Goal: Task Accomplishment & Management: Manage account settings

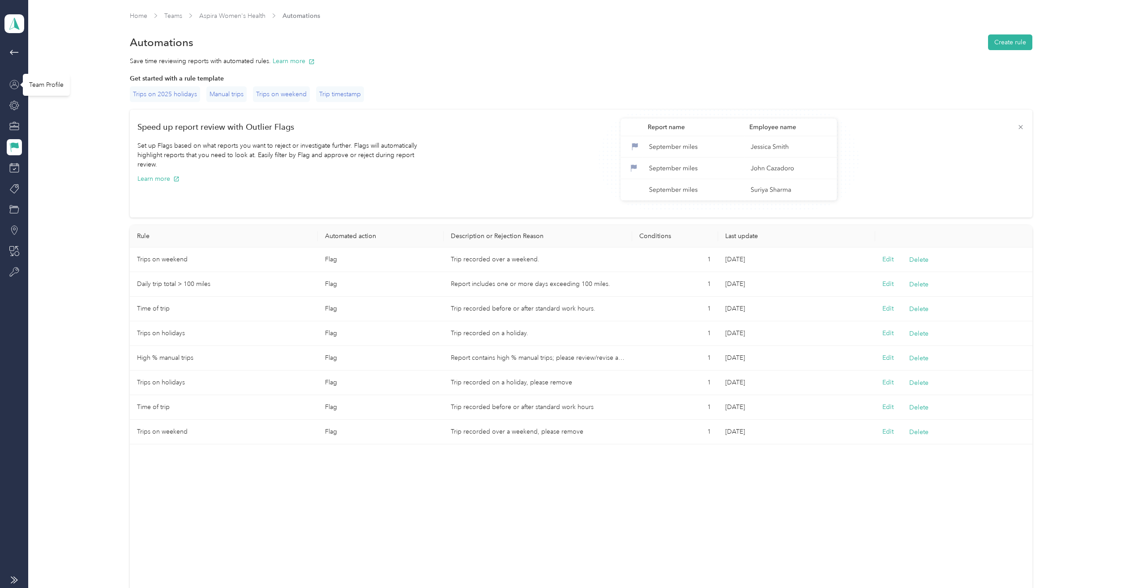
click at [10, 84] on icon at bounding box center [14, 84] width 9 height 9
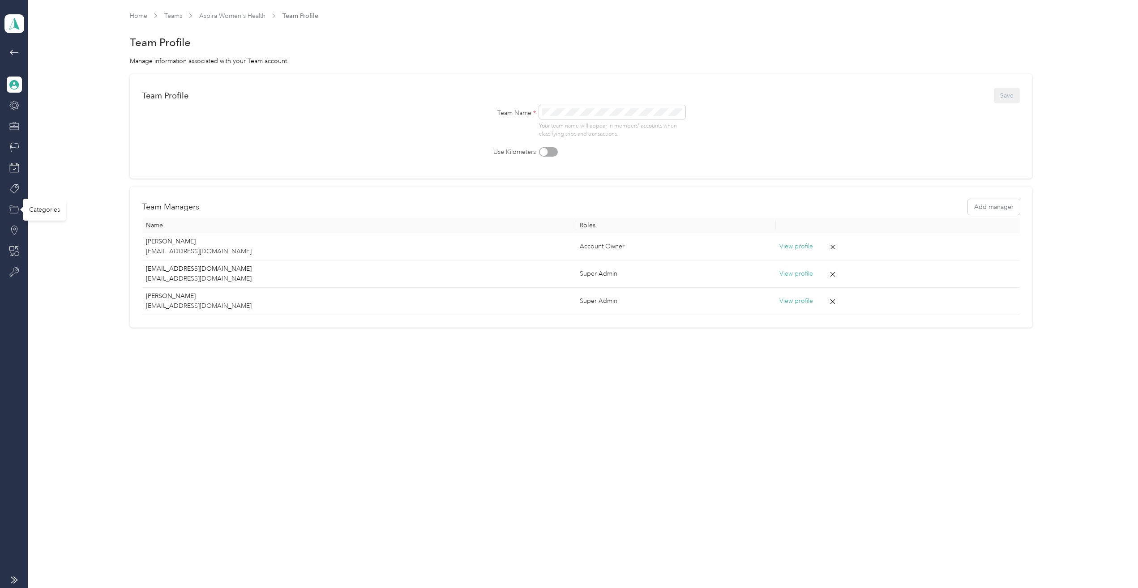
click at [13, 211] on icon at bounding box center [14, 210] width 10 height 10
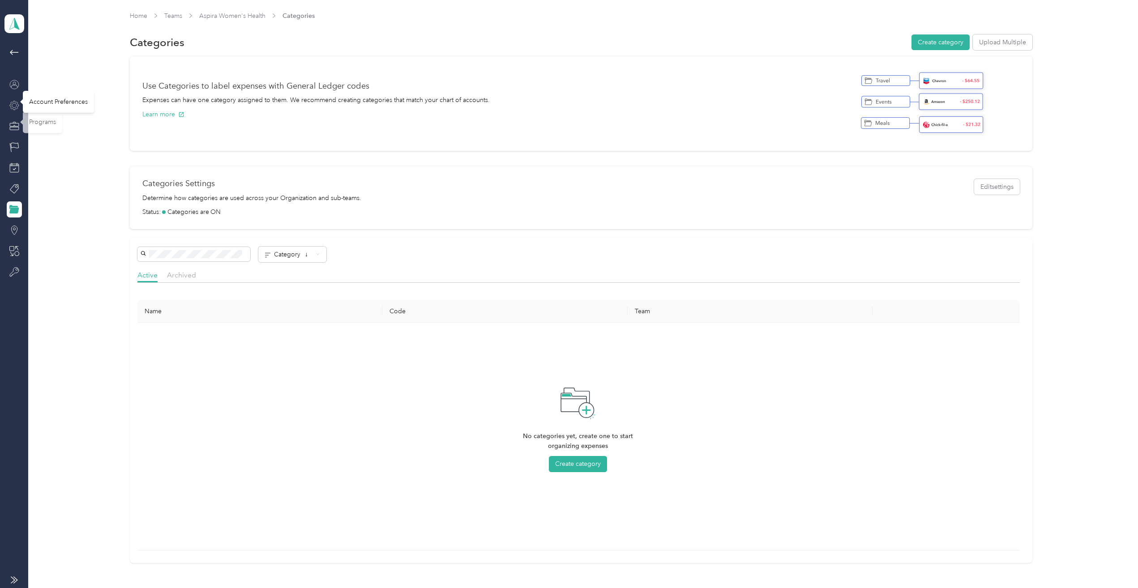
click at [10, 102] on icon at bounding box center [14, 106] width 10 height 10
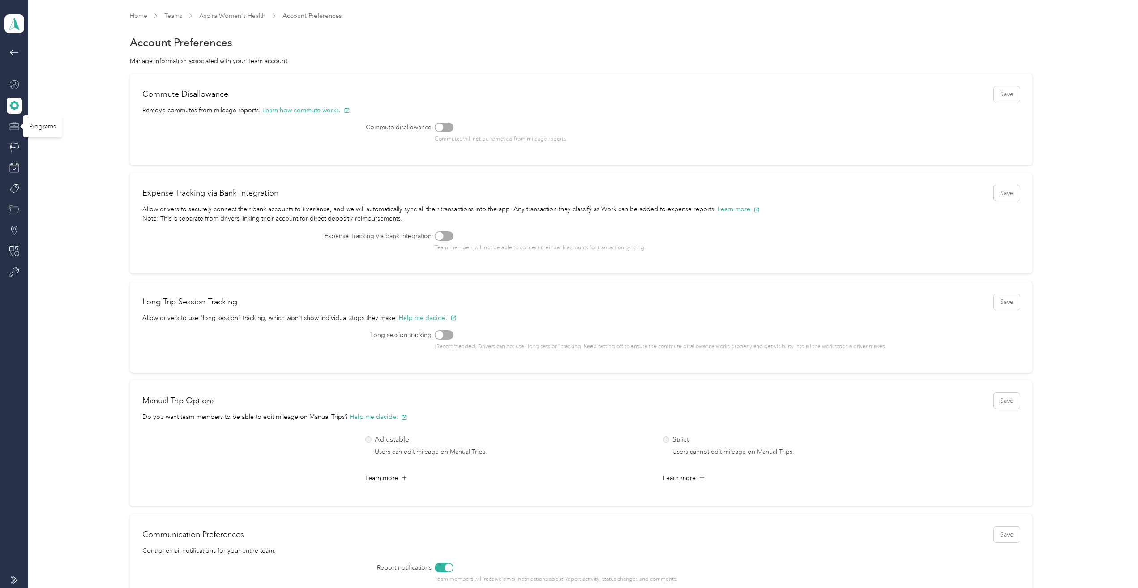
click at [13, 130] on icon at bounding box center [14, 126] width 10 height 10
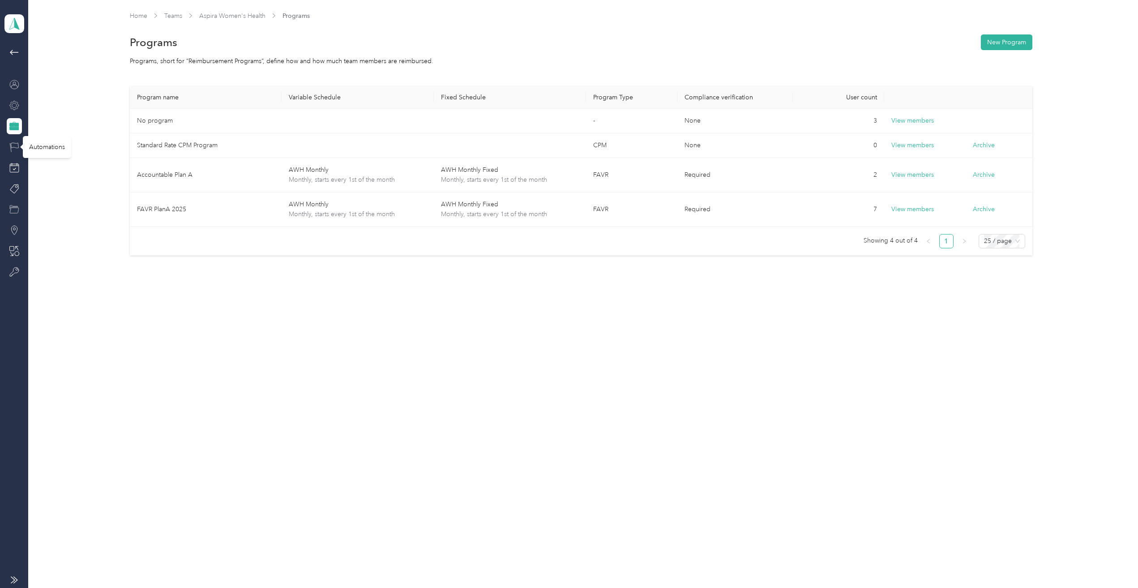
click at [13, 146] on icon at bounding box center [14, 147] width 10 height 10
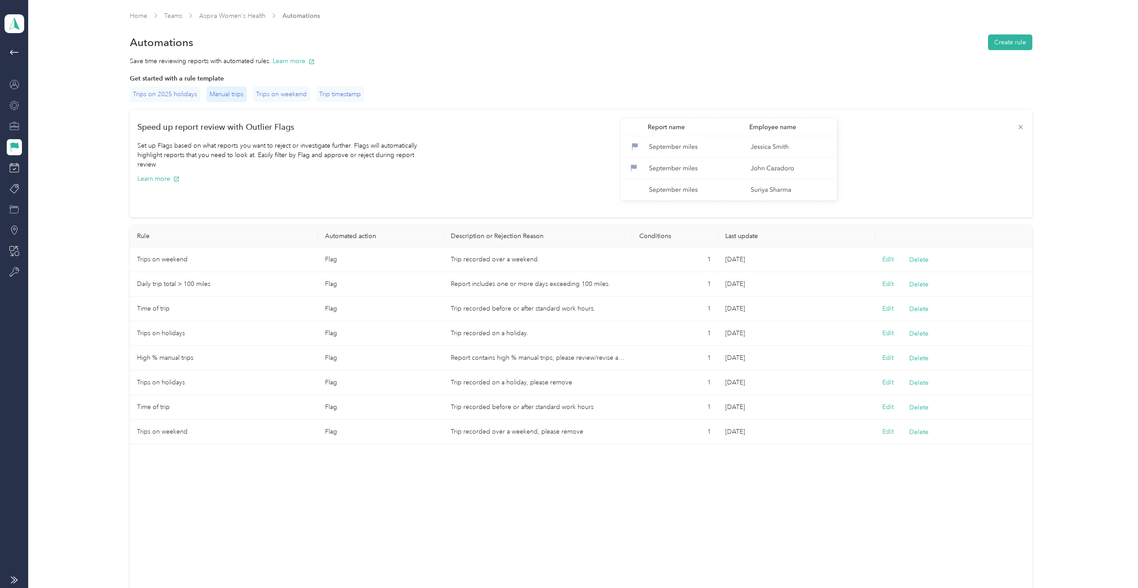
click at [234, 94] on div "Manual trips" at bounding box center [226, 94] width 40 height 16
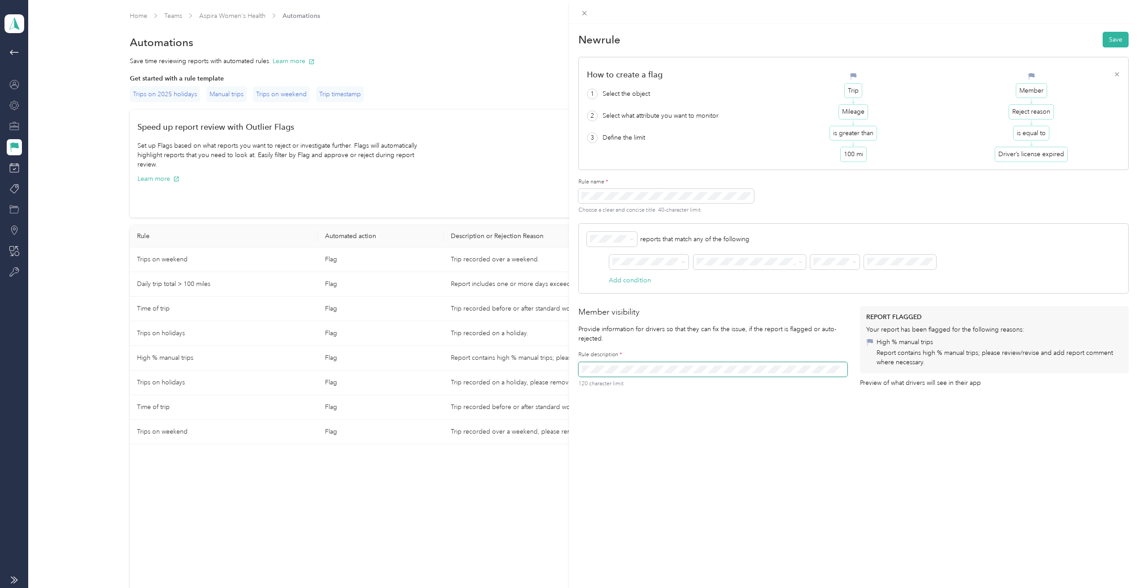
click at [290, 95] on div "New rule Save How to create a flag 1 Select the object 2 Select what attribute …" at bounding box center [569, 294] width 1138 height 588
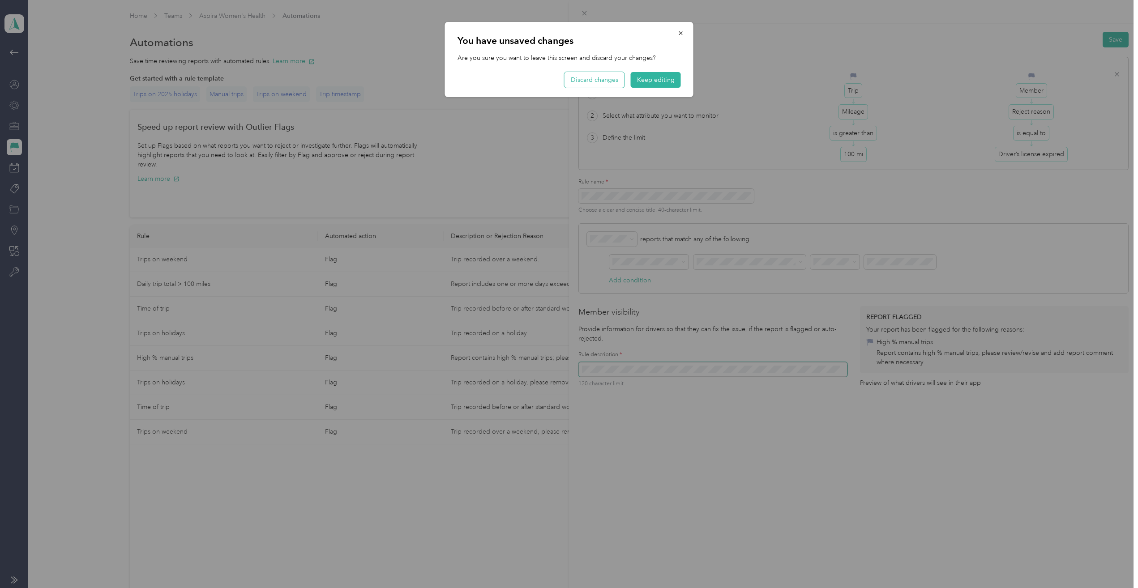
click at [599, 78] on button "Discard changes" at bounding box center [594, 80] width 60 height 16
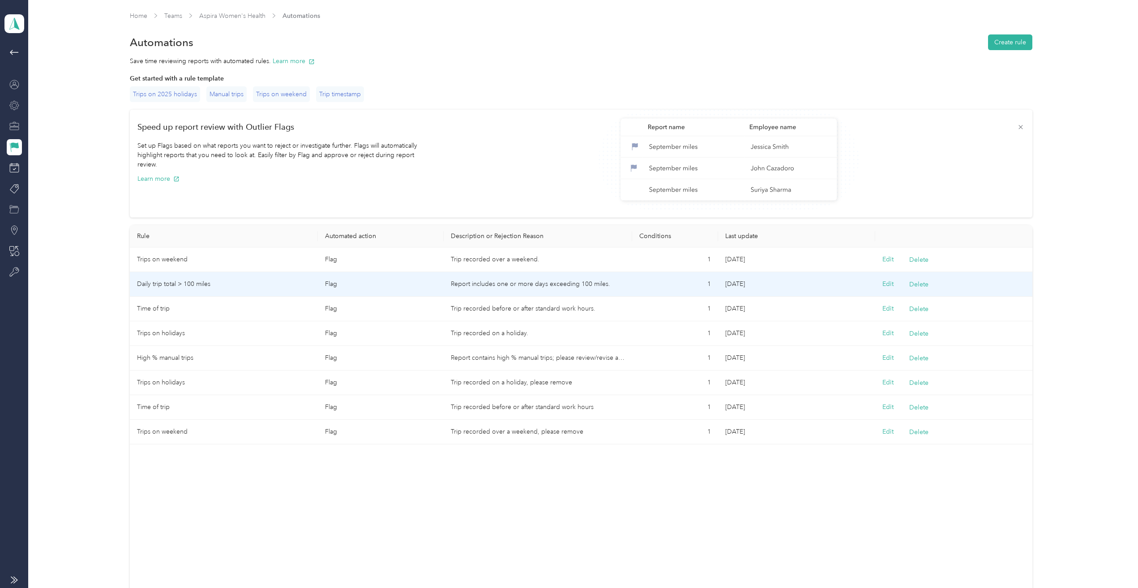
click at [237, 281] on td "Daily trip total > 100 miles" at bounding box center [224, 284] width 188 height 25
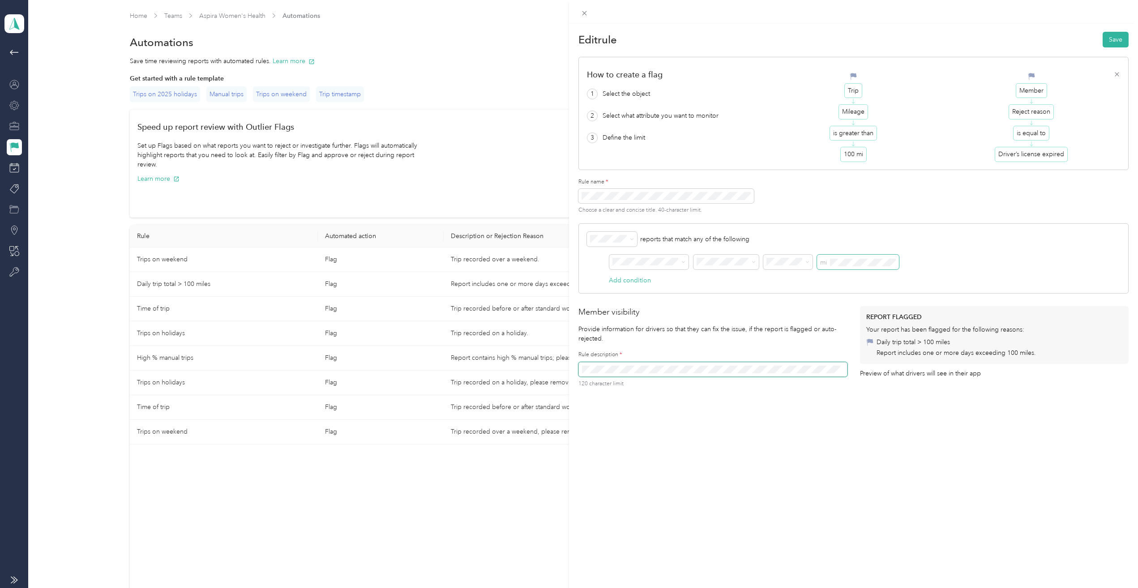
click at [823, 261] on span "mi" at bounding box center [858, 262] width 82 height 15
click at [815, 262] on div "mi" at bounding box center [754, 262] width 290 height 15
click at [1023, 255] on div "AND mi" at bounding box center [854, 265] width 534 height 21
click at [1107, 39] on button "Save" at bounding box center [1115, 40] width 26 height 16
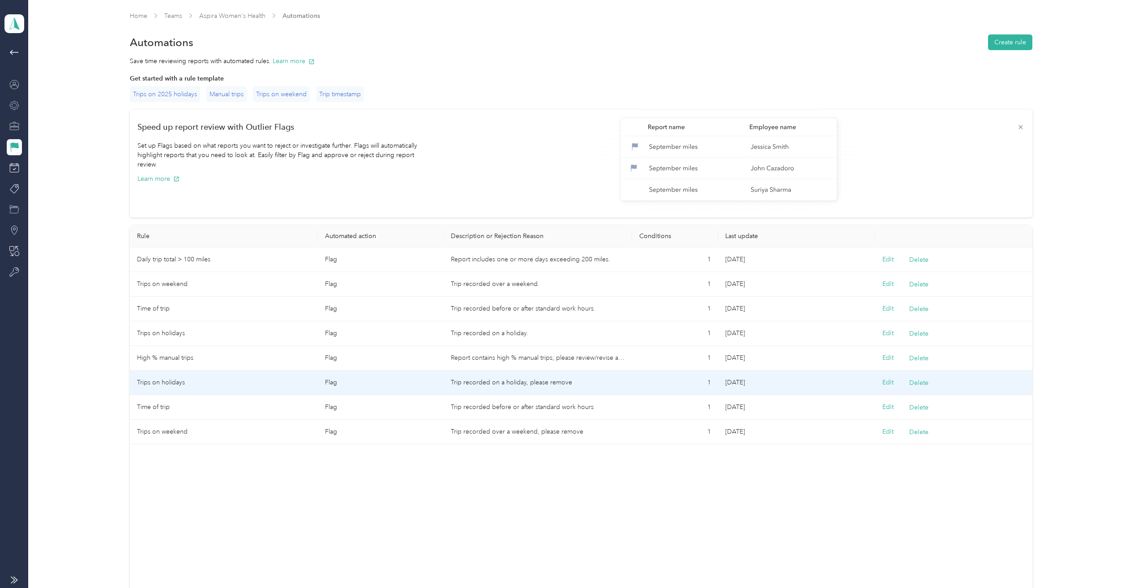
click at [286, 385] on td "Trips on holidays" at bounding box center [224, 383] width 188 height 25
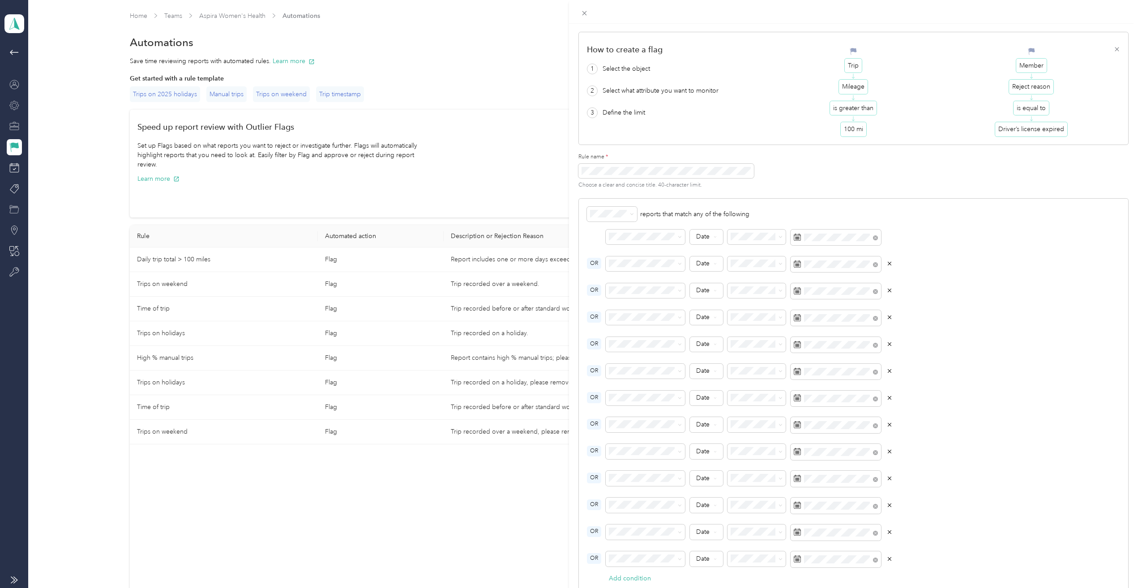
scroll to position [45, 0]
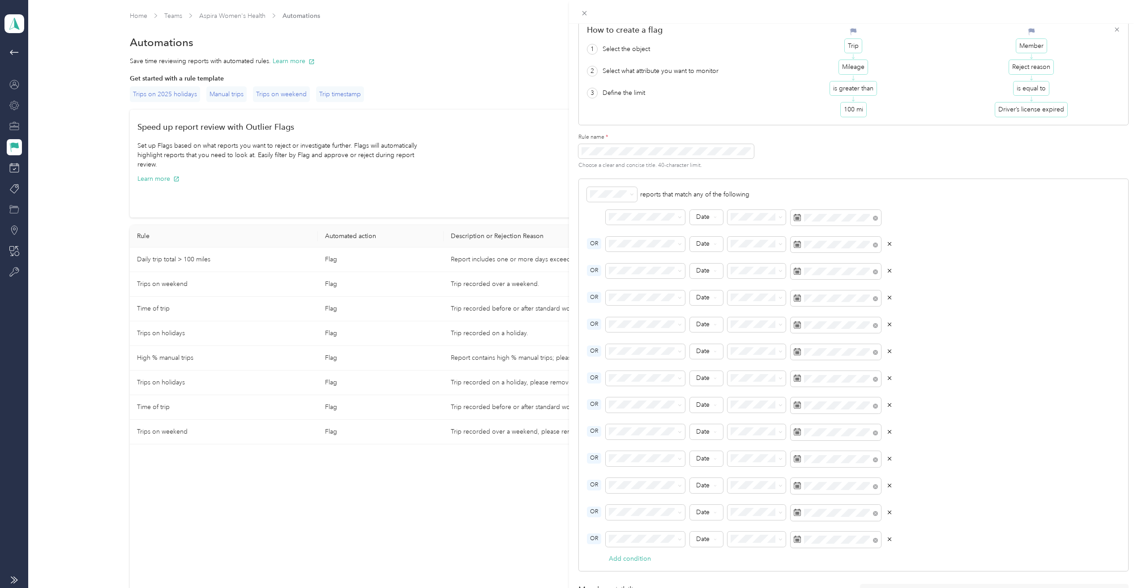
click at [240, 333] on div "Edit rule Save How to create a flag 1 Select the object 2 Select what attribute…" at bounding box center [569, 294] width 1138 height 588
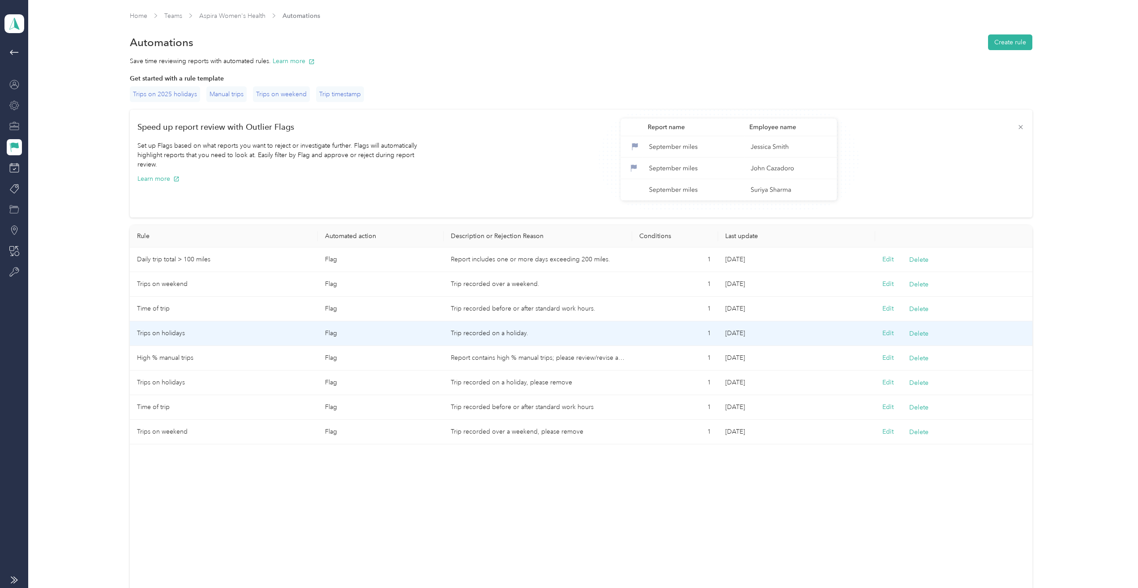
click at [299, 333] on td "Trips on holidays" at bounding box center [224, 333] width 188 height 25
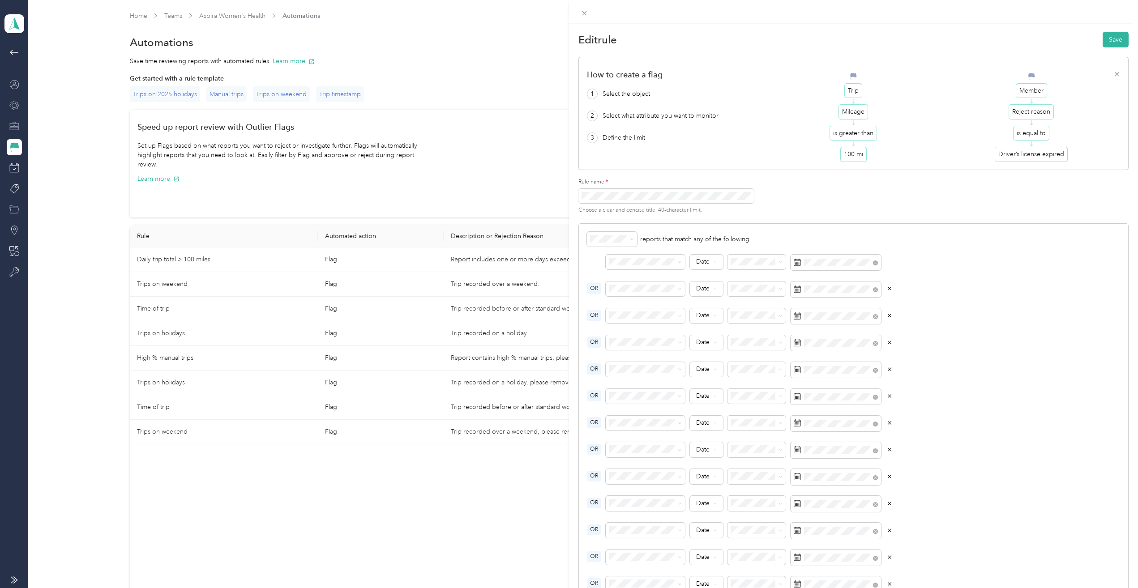
click at [285, 331] on div "Edit rule Save How to create a flag 1 Select the object 2 Select what attribute…" at bounding box center [569, 294] width 1138 height 588
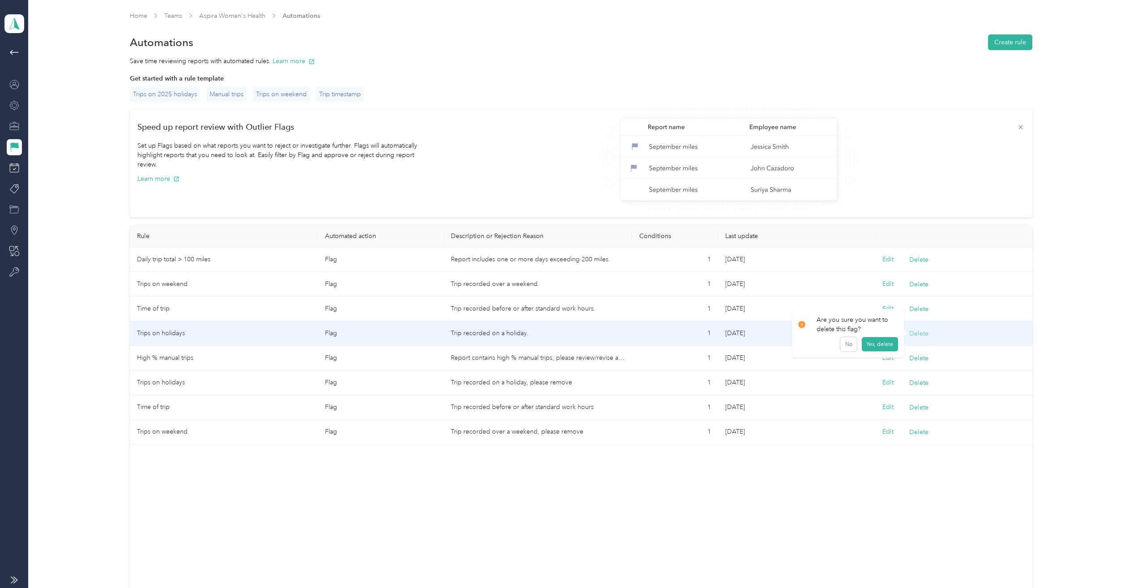
click at [915, 333] on button "Delete" at bounding box center [918, 333] width 19 height 9
click at [888, 346] on button "Yes, delete" at bounding box center [879, 344] width 36 height 14
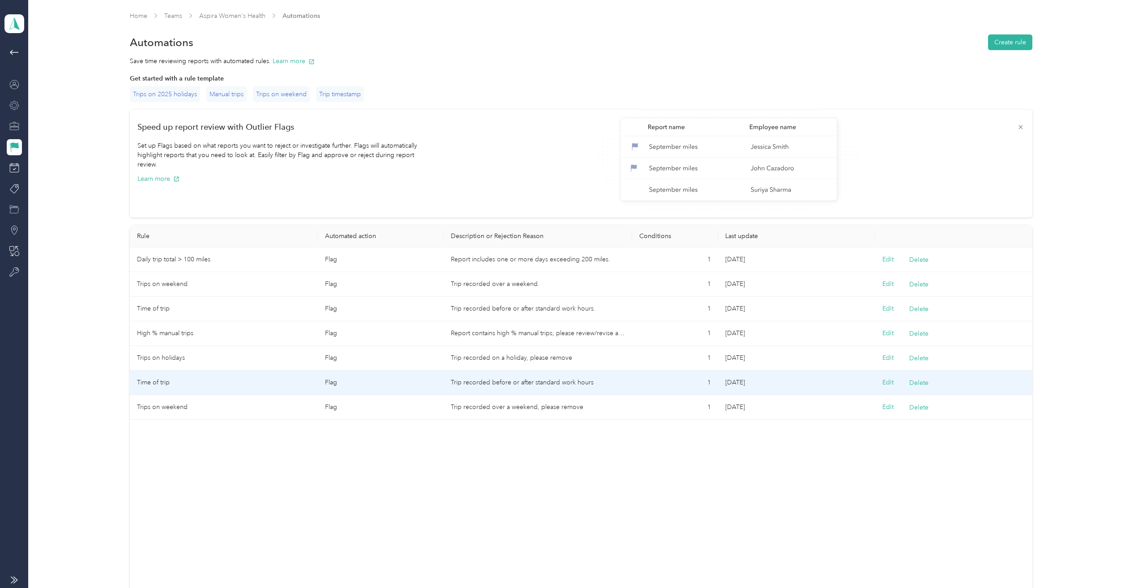
click at [161, 383] on td "Time of trip" at bounding box center [224, 383] width 188 height 25
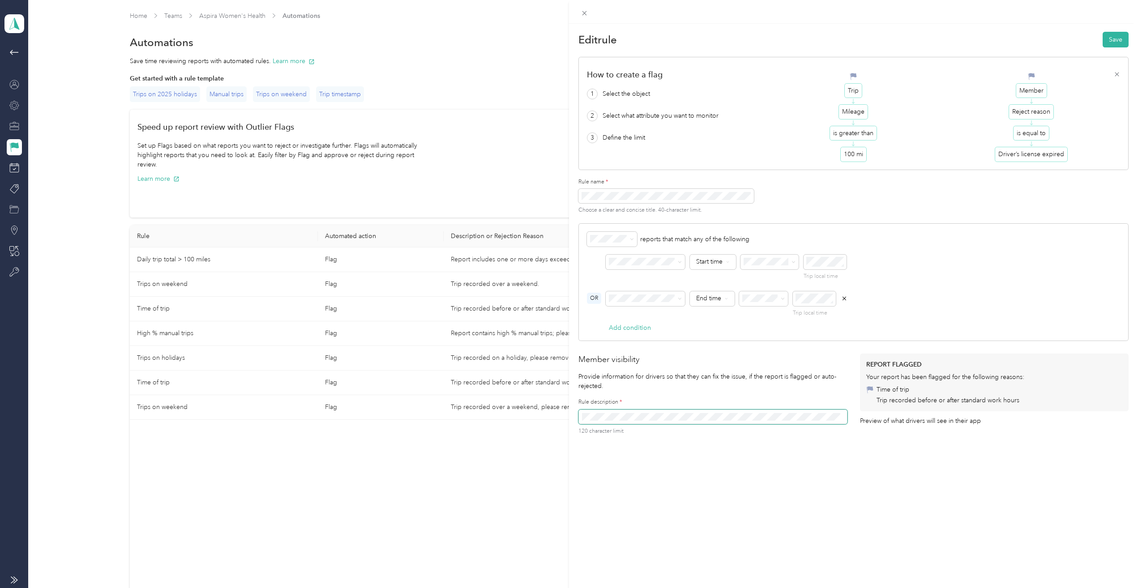
click at [586, 12] on icon at bounding box center [584, 13] width 4 height 4
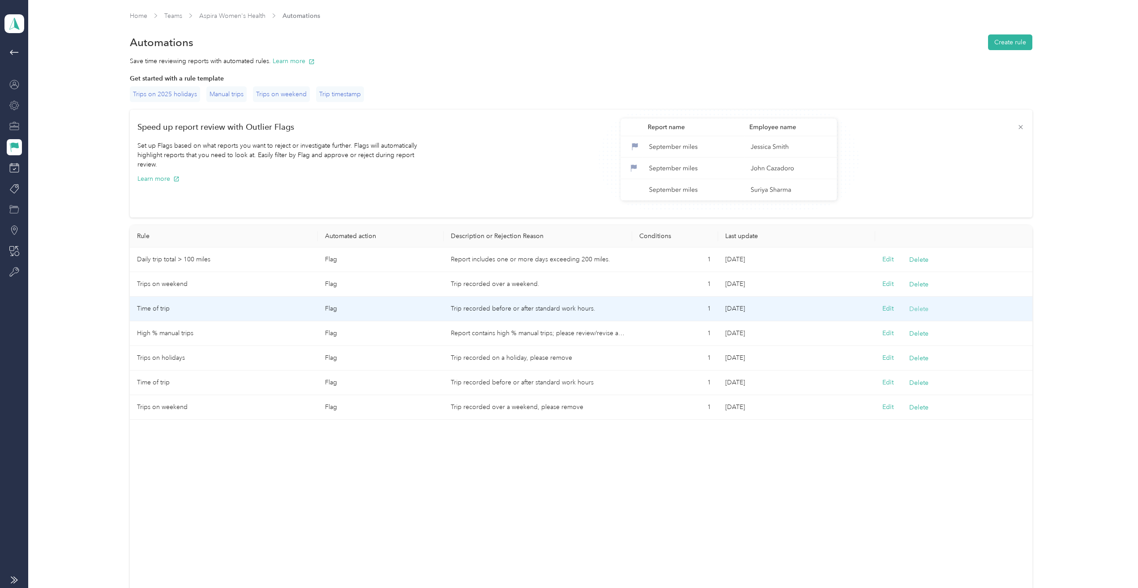
click at [921, 309] on button "Delete" at bounding box center [918, 308] width 19 height 9
click at [874, 320] on button "Yes, delete" at bounding box center [879, 320] width 36 height 14
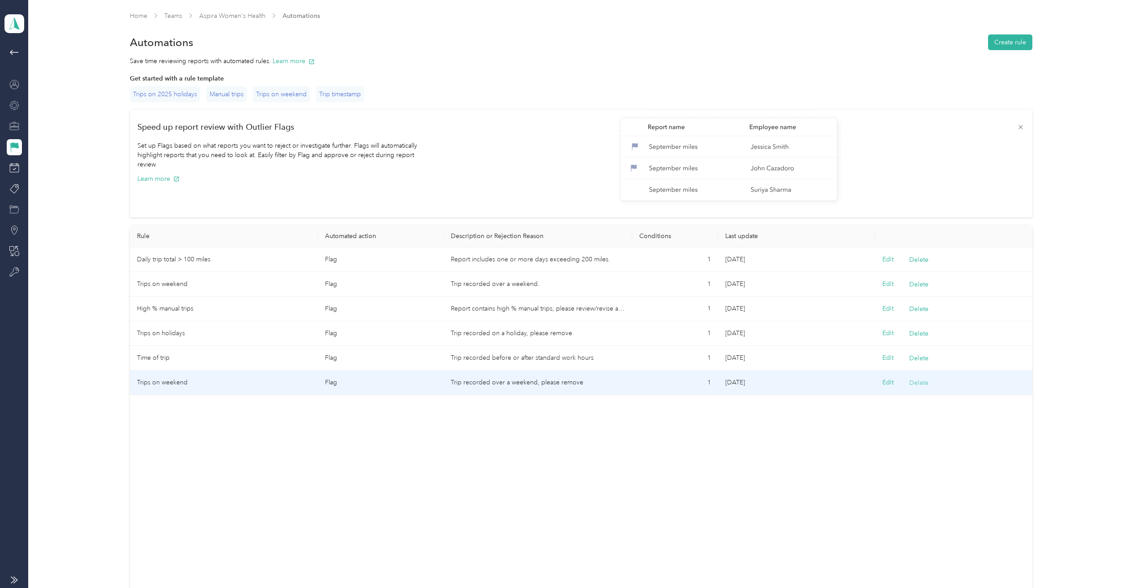
click at [918, 382] on button "Delete" at bounding box center [918, 382] width 19 height 9
click at [884, 394] on button "Yes, delete" at bounding box center [879, 394] width 36 height 14
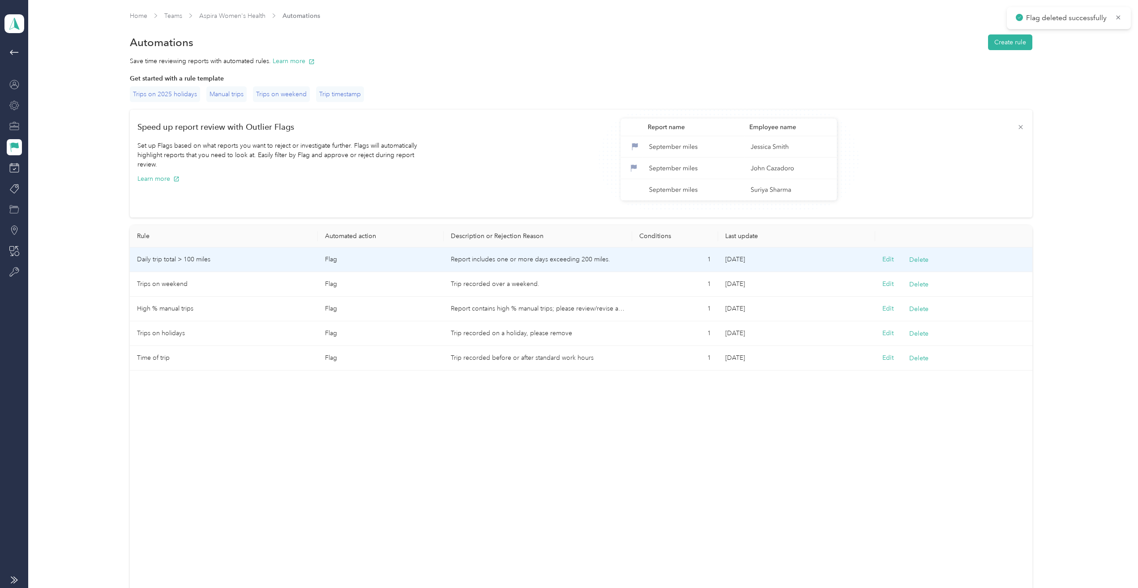
click at [192, 259] on td "Daily trip total > 100 miles" at bounding box center [224, 260] width 188 height 25
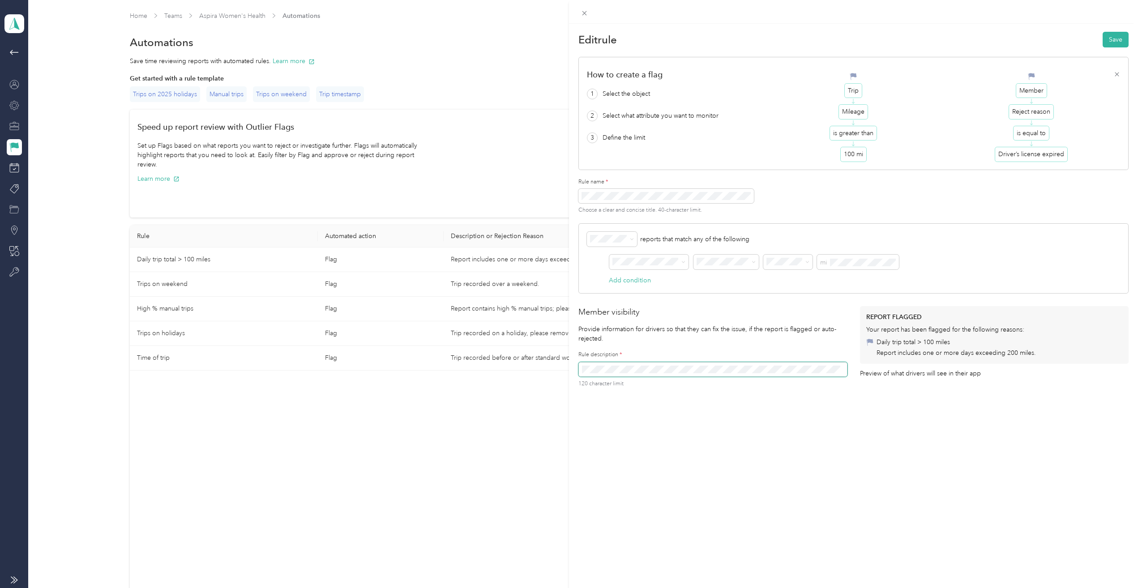
click at [740, 399] on div "Edit rule Save How to create a flag 1 Select the object 2 Select what attribute…" at bounding box center [853, 318] width 569 height 588
click at [698, 452] on div "Edit rule Save How to create a flag 1 Select the object 2 Select what attribute…" at bounding box center [853, 318] width 569 height 588
click at [628, 420] on div "Edit rule Save How to create a flag 1 Select the object 2 Select what attribute…" at bounding box center [853, 318] width 569 height 588
click at [1110, 39] on button "Save" at bounding box center [1115, 40] width 26 height 16
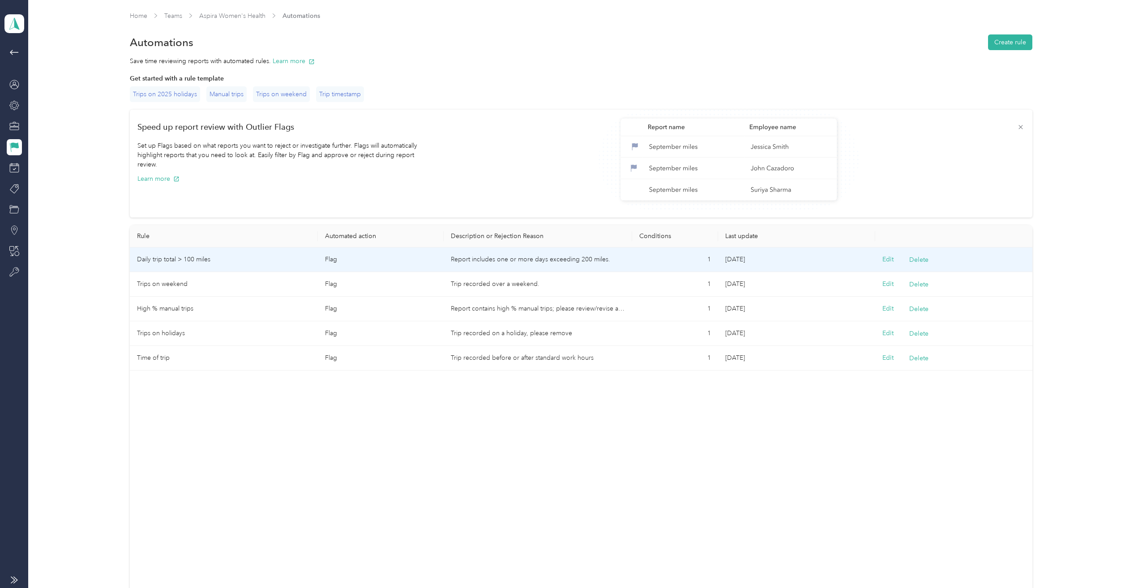
click at [177, 259] on td "Daily trip total > 100 miles" at bounding box center [224, 260] width 188 height 25
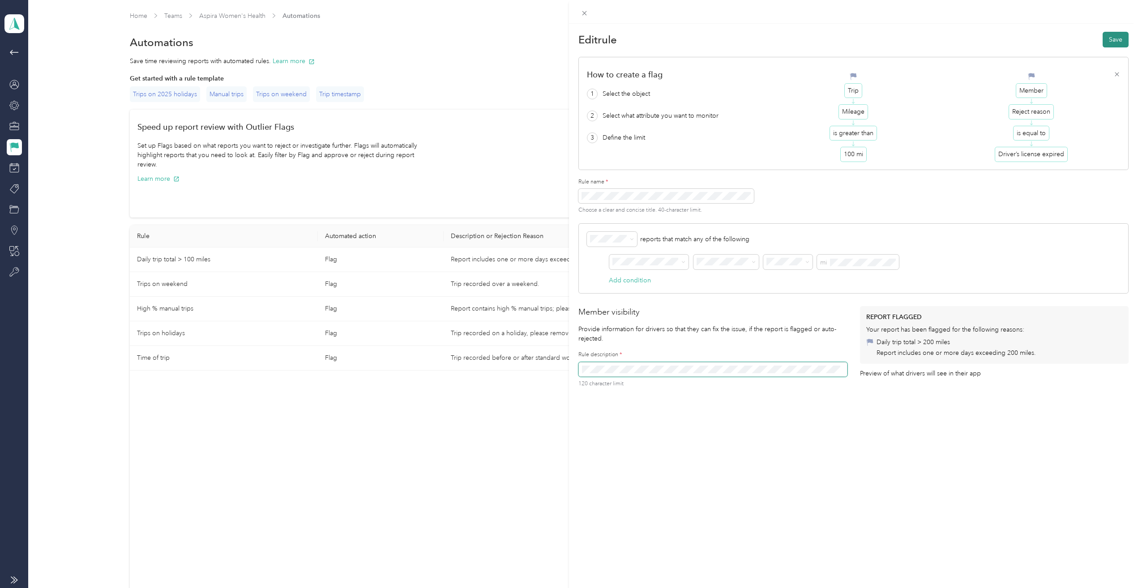
click at [1104, 40] on button "Save" at bounding box center [1115, 40] width 26 height 16
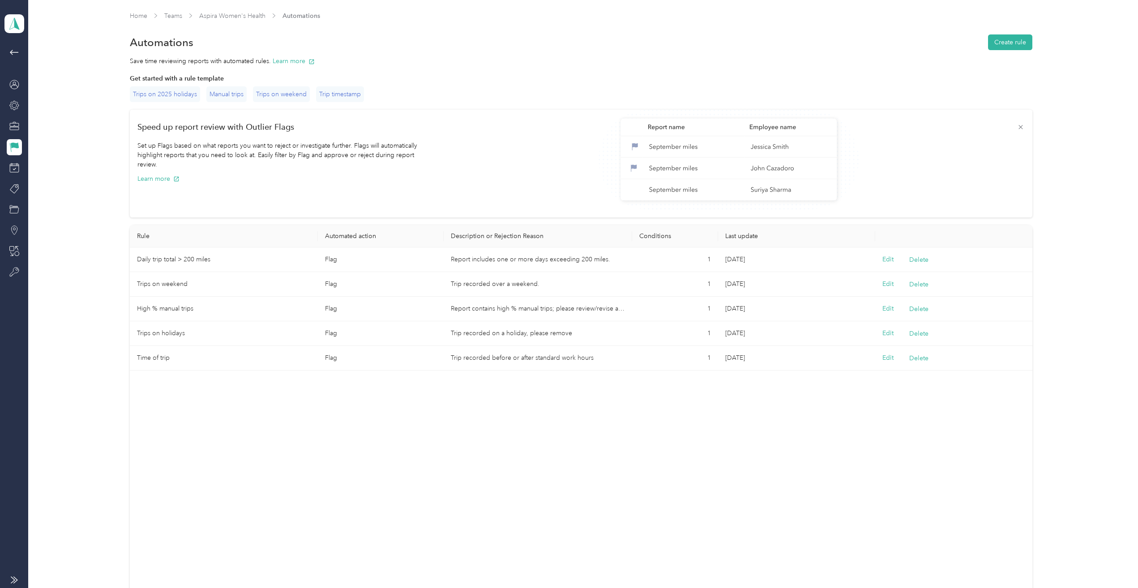
click at [410, 48] on div "Automations Create rule" at bounding box center [581, 42] width 902 height 19
click at [140, 15] on link "Home" at bounding box center [138, 16] width 17 height 8
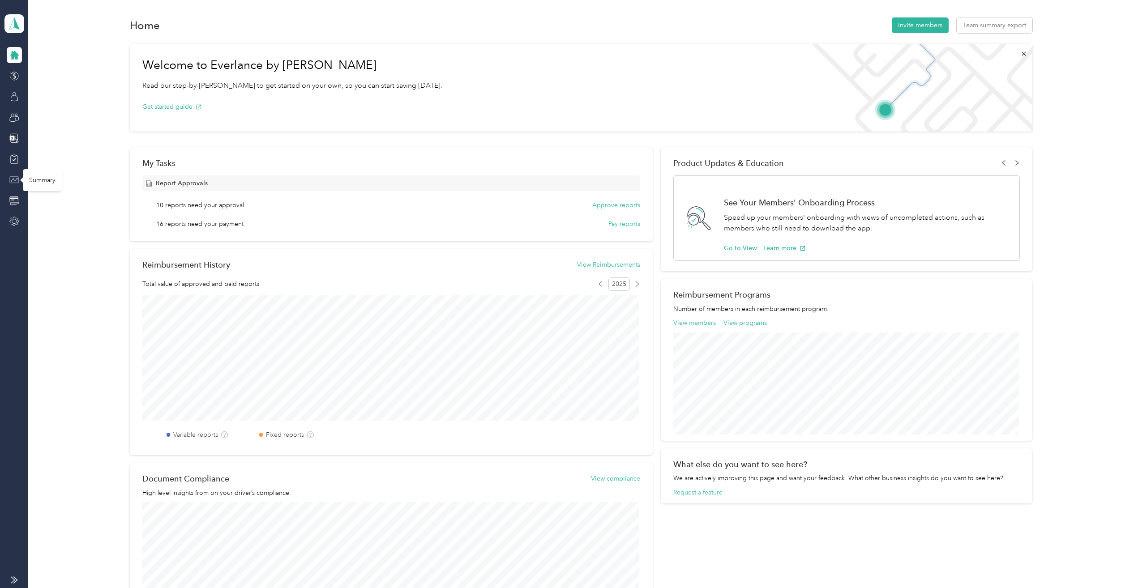
click at [13, 179] on icon at bounding box center [13, 180] width 7 height 4
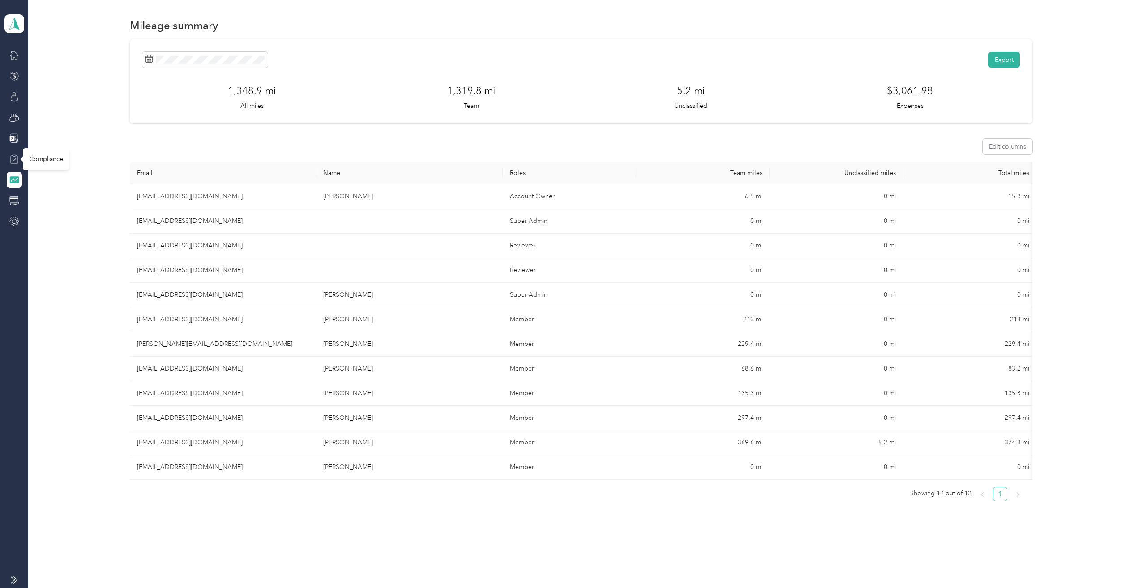
click at [17, 157] on icon at bounding box center [14, 159] width 10 height 10
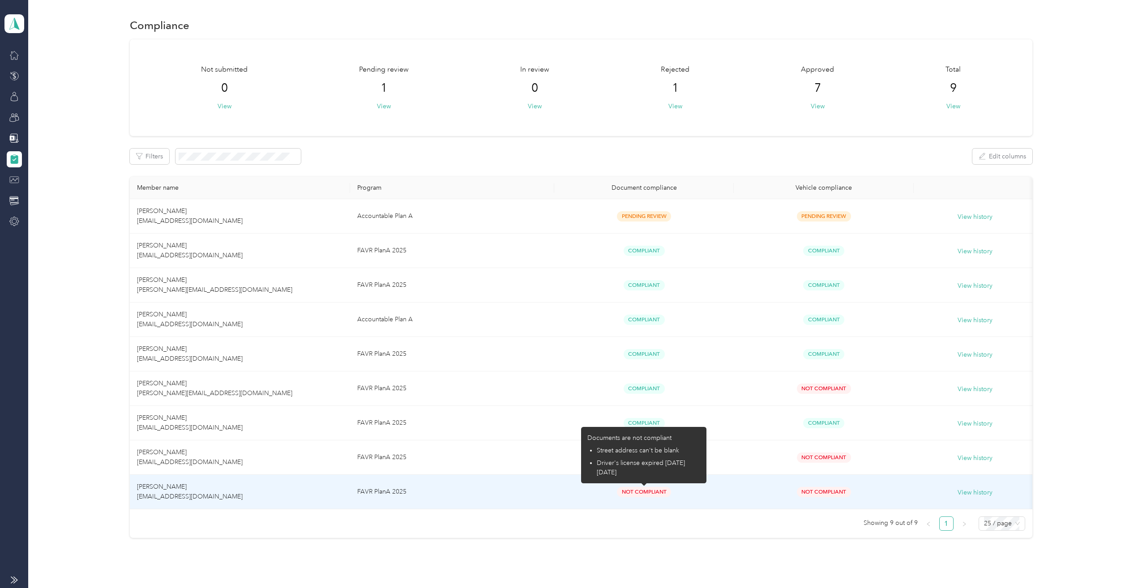
click at [636, 494] on span "Not Compliant" at bounding box center [644, 492] width 54 height 10
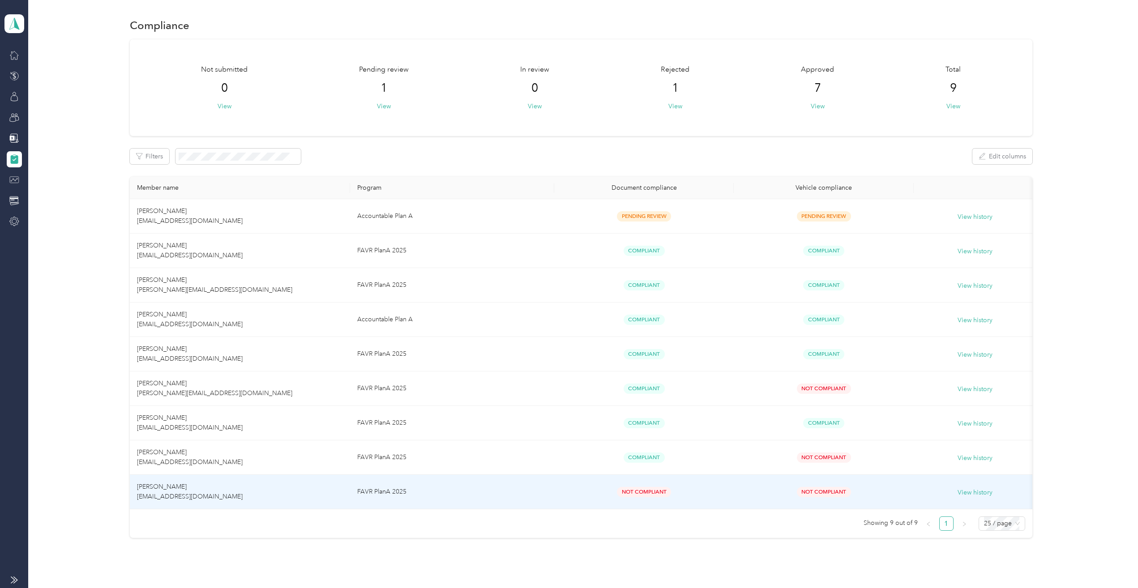
click at [491, 494] on td "FAVR PlanA 2025" at bounding box center [452, 492] width 204 height 34
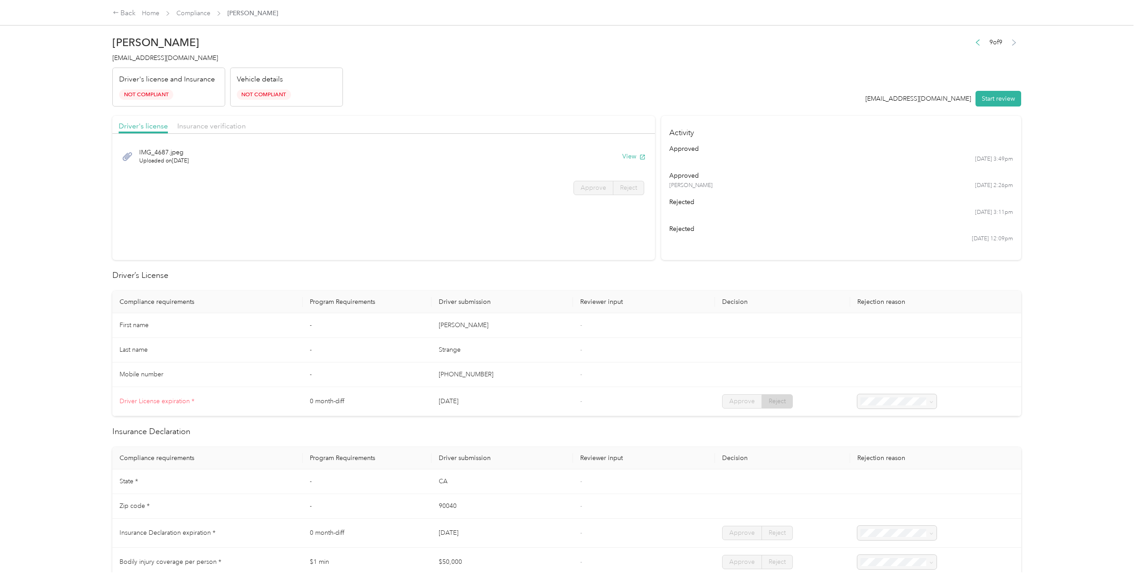
click at [188, 102] on div "Driver's license and Insurance Not Compliant" at bounding box center [168, 87] width 113 height 39
click at [282, 86] on div "Vehicle details Not Compliant" at bounding box center [286, 87] width 113 height 39
click at [224, 128] on span "Insurance verification" at bounding box center [211, 126] width 68 height 9
click at [396, 174] on div "IMG_0014.jpeg Uploaded on [DATE] View" at bounding box center [383, 156] width 542 height 36
click at [629, 154] on button "View" at bounding box center [633, 156] width 23 height 9
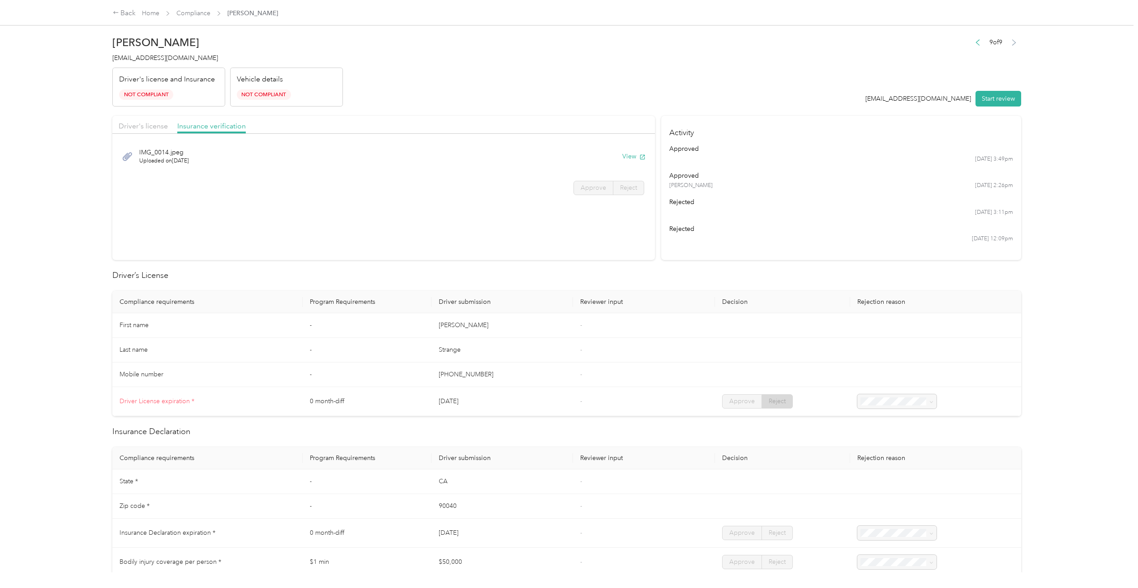
click at [386, 199] on div "IMG_0014.jpeg Uploaded on [DATE] View Approve Reject" at bounding box center [383, 169] width 542 height 63
click at [192, 83] on p "Driver's license and Insurance" at bounding box center [167, 79] width 96 height 11
click at [150, 126] on span "Driver's license" at bounding box center [143, 126] width 49 height 9
click at [628, 155] on button "View" at bounding box center [633, 156] width 23 height 9
click at [128, 9] on div "Back" at bounding box center [124, 13] width 23 height 11
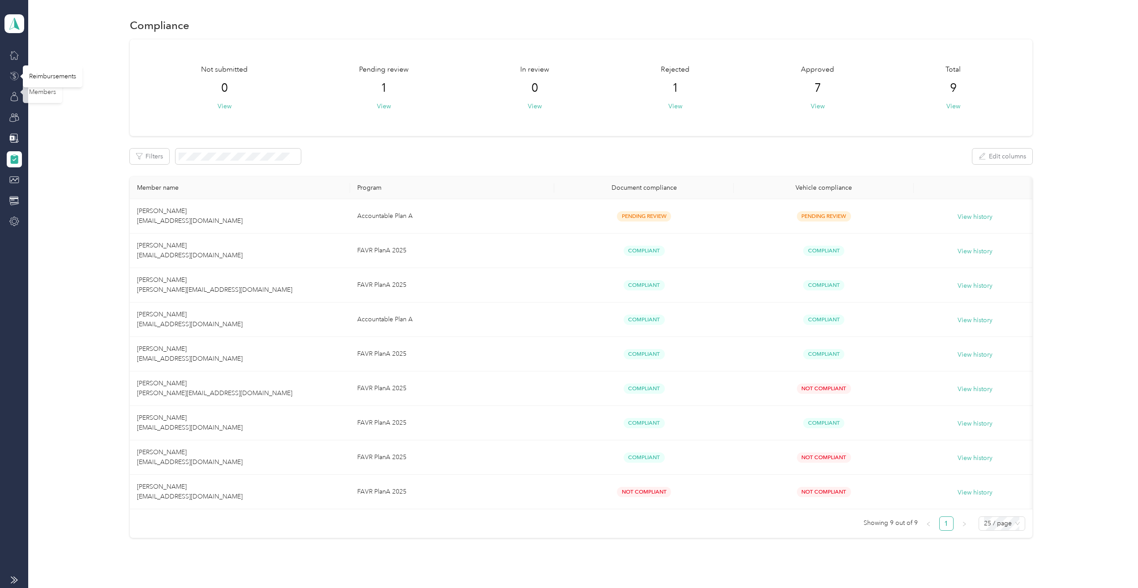
click at [13, 73] on icon at bounding box center [14, 76] width 10 height 10
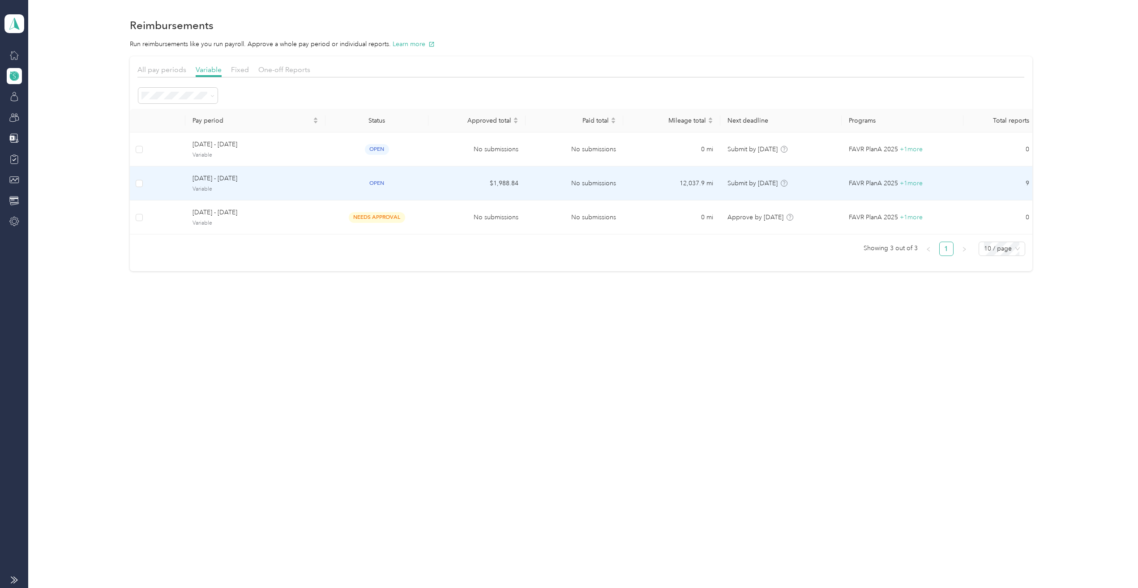
click at [246, 184] on div "[DATE] - [DATE] Variable" at bounding box center [254, 183] width 125 height 19
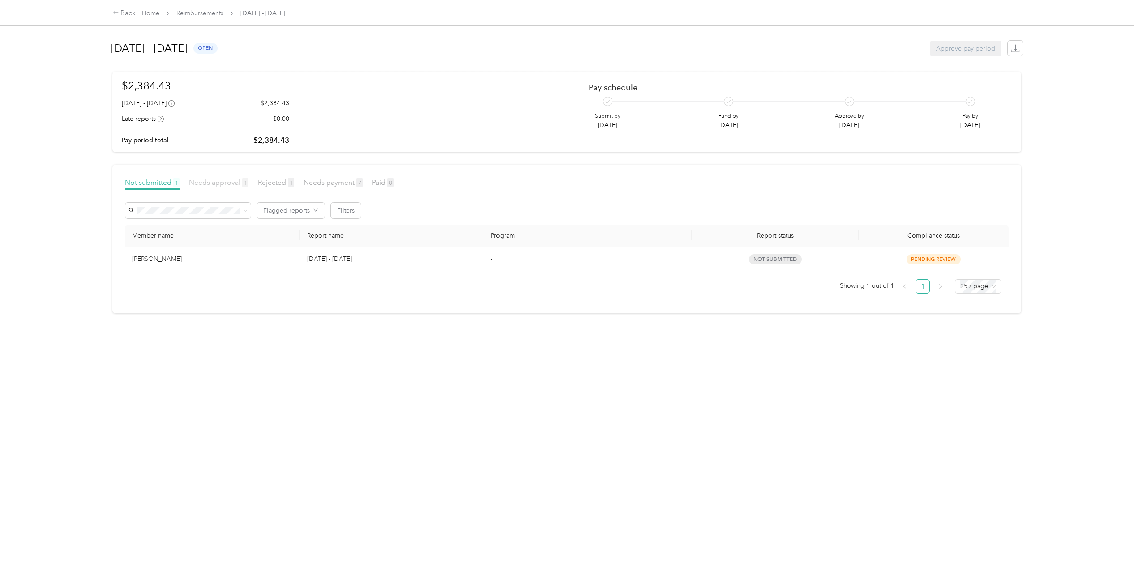
click at [222, 184] on span "Needs approval 1" at bounding box center [219, 182] width 60 height 9
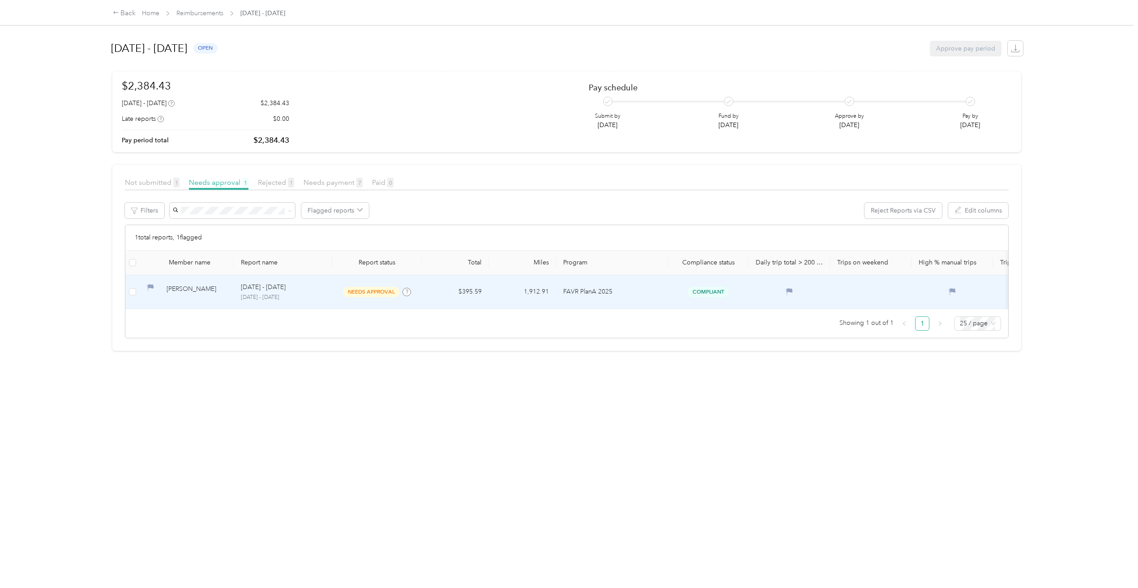
click at [295, 291] on div "[DATE] - [DATE]" at bounding box center [283, 287] width 84 height 10
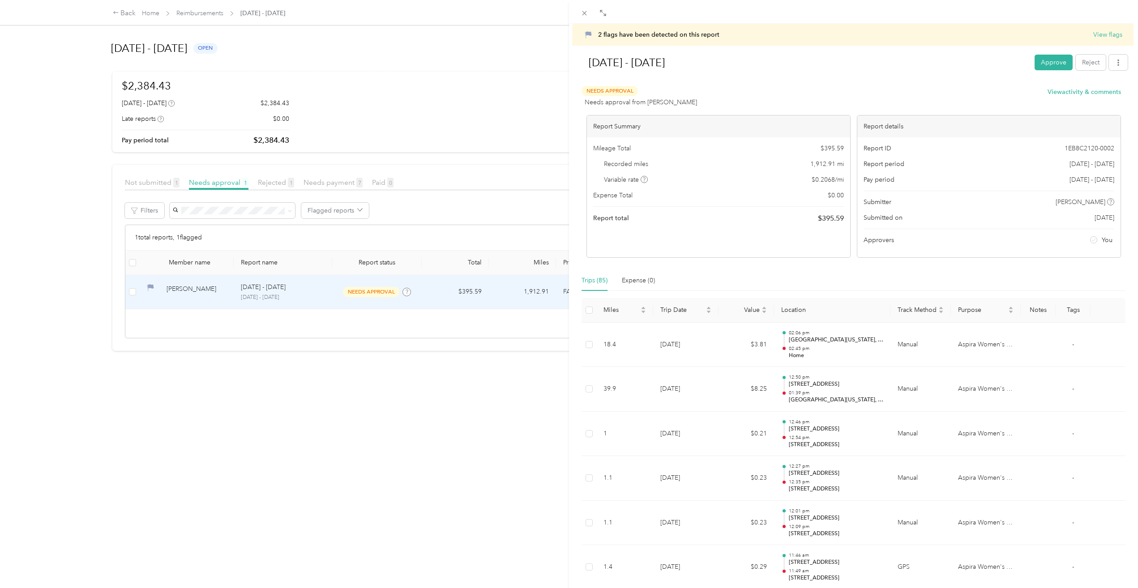
click at [683, 34] on span "2 flags have been detected on this report" at bounding box center [658, 35] width 121 height 8
click at [1097, 35] on button "View flags" at bounding box center [1107, 34] width 29 height 9
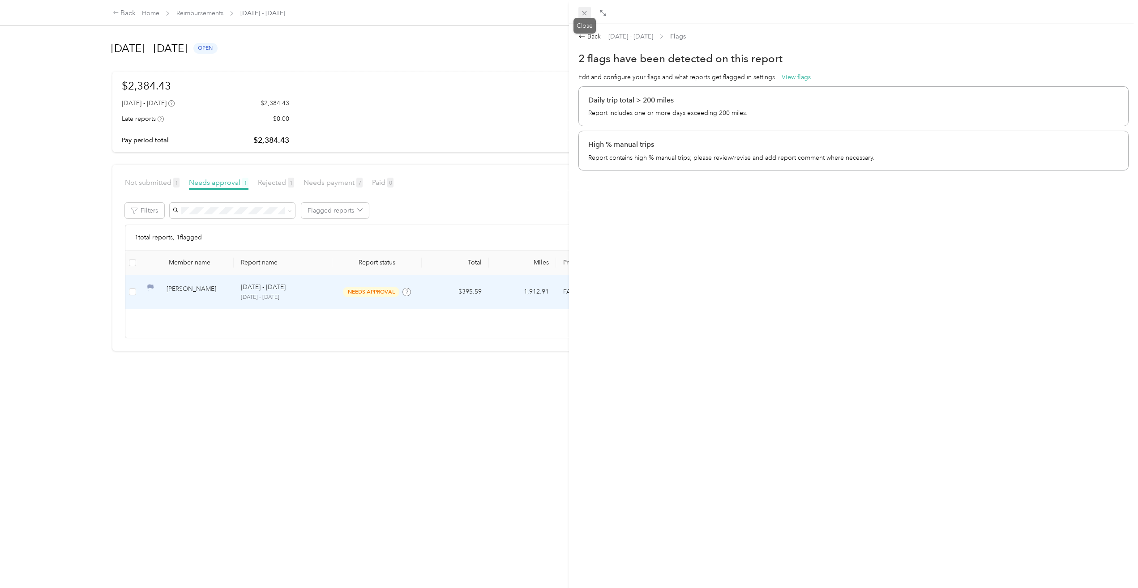
click at [588, 12] on icon at bounding box center [585, 13] width 8 height 8
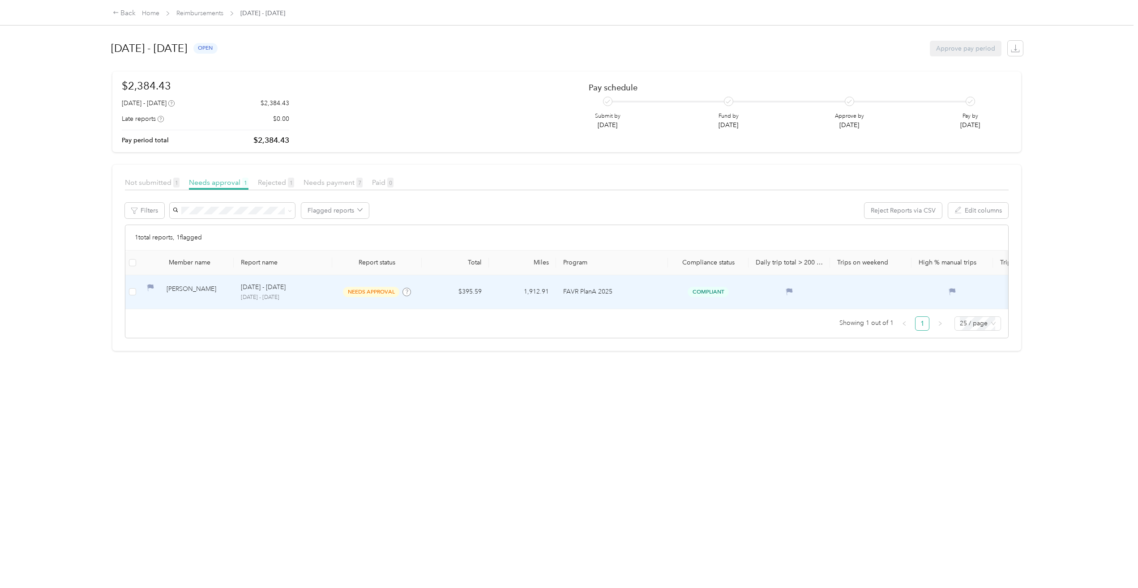
click at [491, 290] on td "1,912.91" at bounding box center [522, 292] width 67 height 34
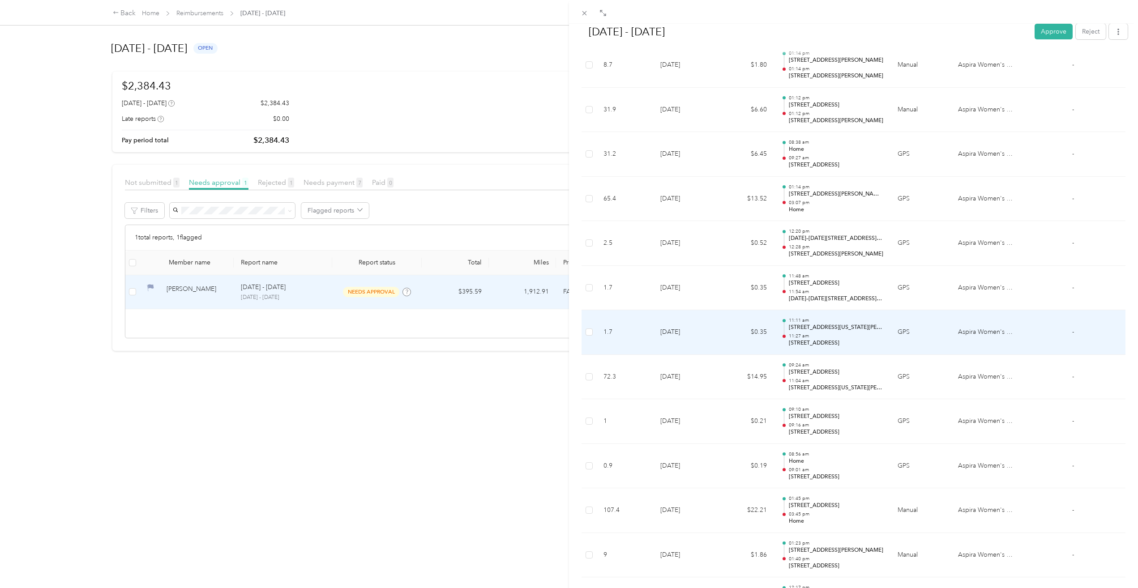
scroll to position [1483, 0]
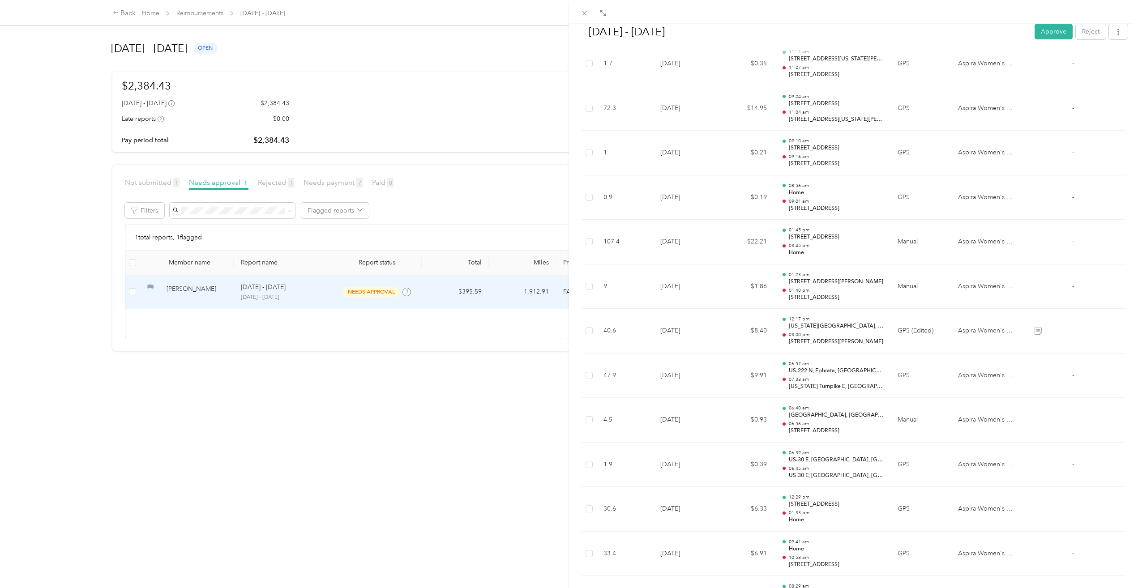
drag, startPoint x: 1044, startPoint y: 29, endPoint x: 845, endPoint y: 128, distance: 222.2
click at [1044, 29] on button "Approve" at bounding box center [1053, 32] width 38 height 16
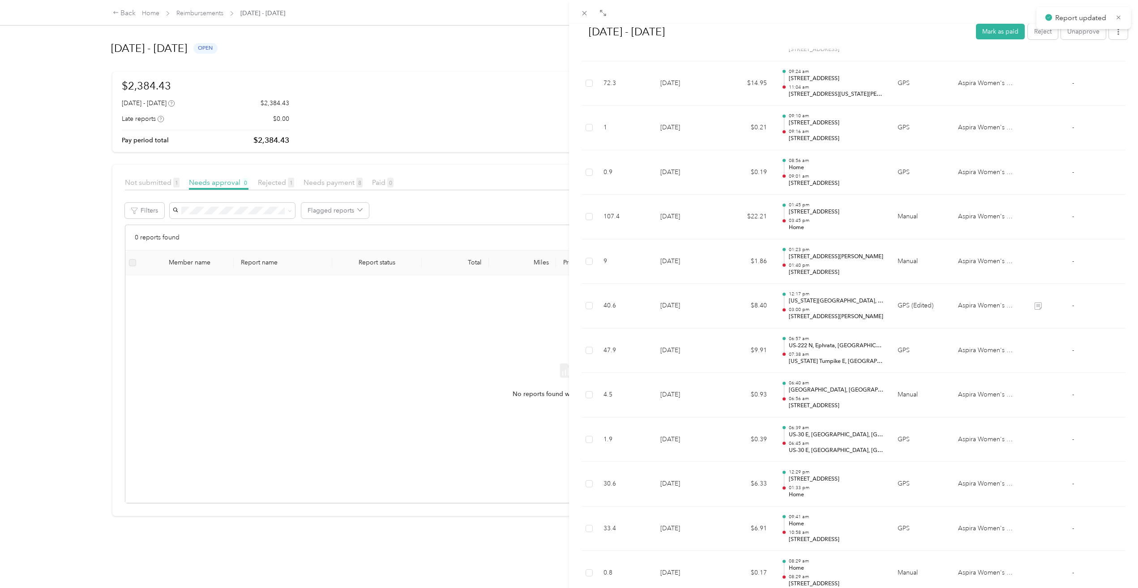
scroll to position [1458, 0]
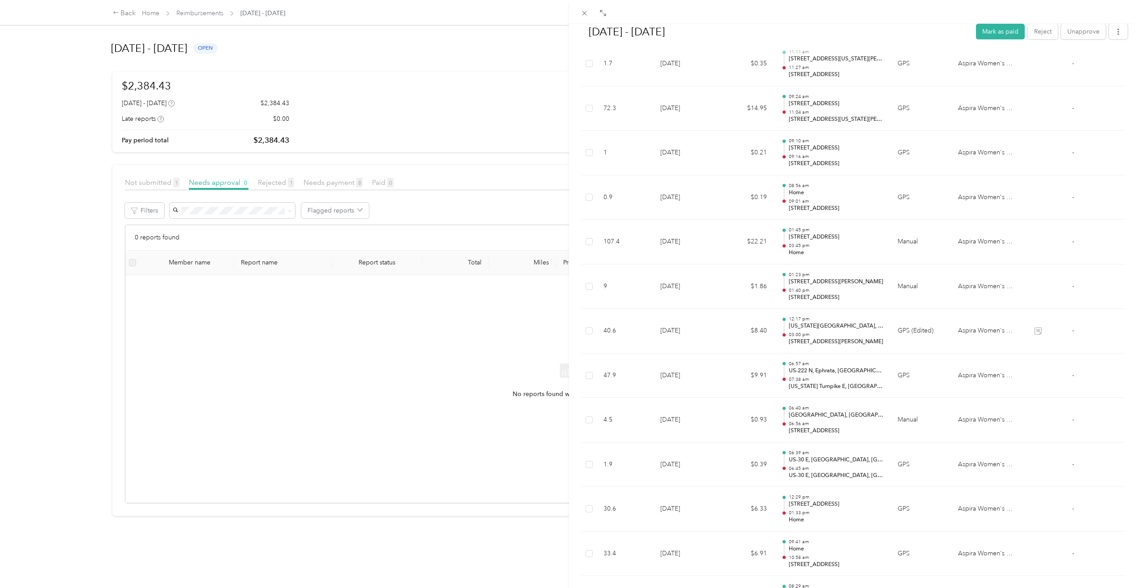
click at [155, 182] on div "[DATE] - [DATE] [PERSON_NAME] as paid Reject Unapprove Needs Payment Needs paym…" at bounding box center [569, 294] width 1138 height 588
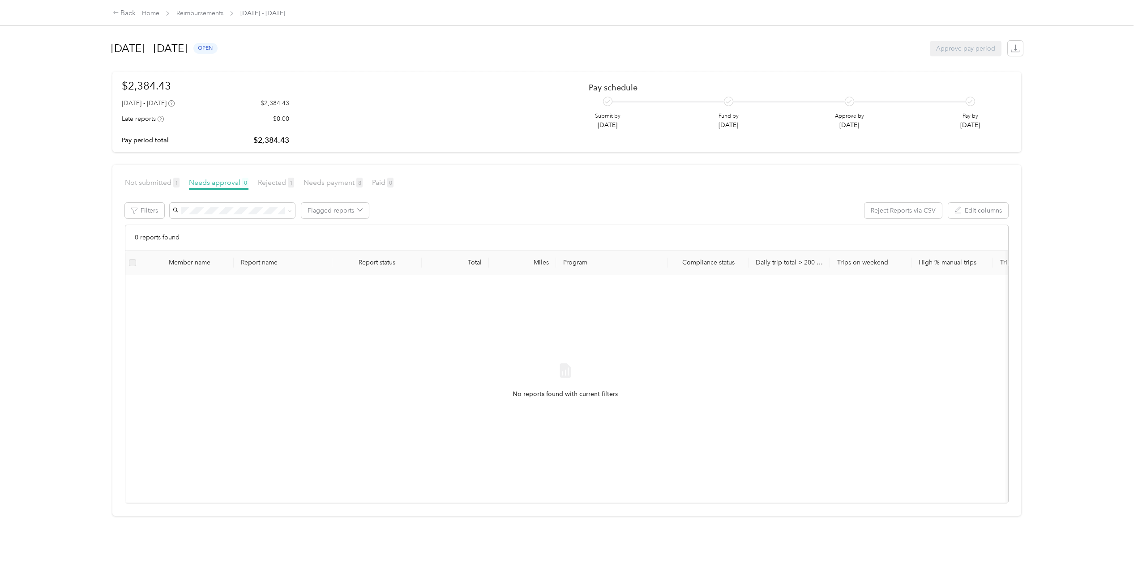
click at [161, 182] on div at bounding box center [569, 294] width 1138 height 588
click at [162, 184] on span "Not submitted 1" at bounding box center [152, 182] width 55 height 9
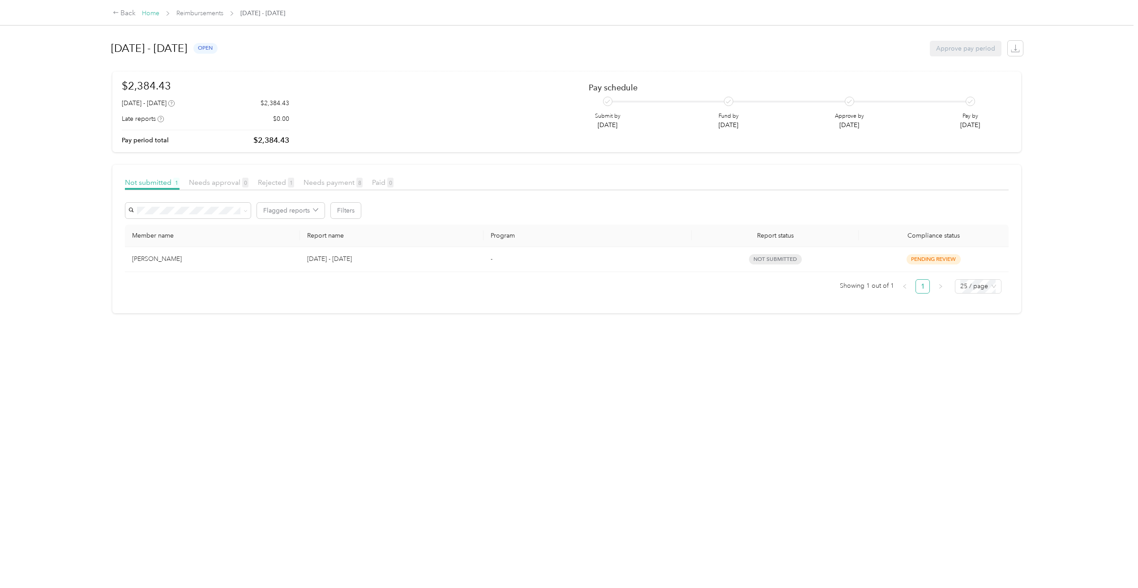
click at [157, 13] on link "Home" at bounding box center [150, 13] width 17 height 8
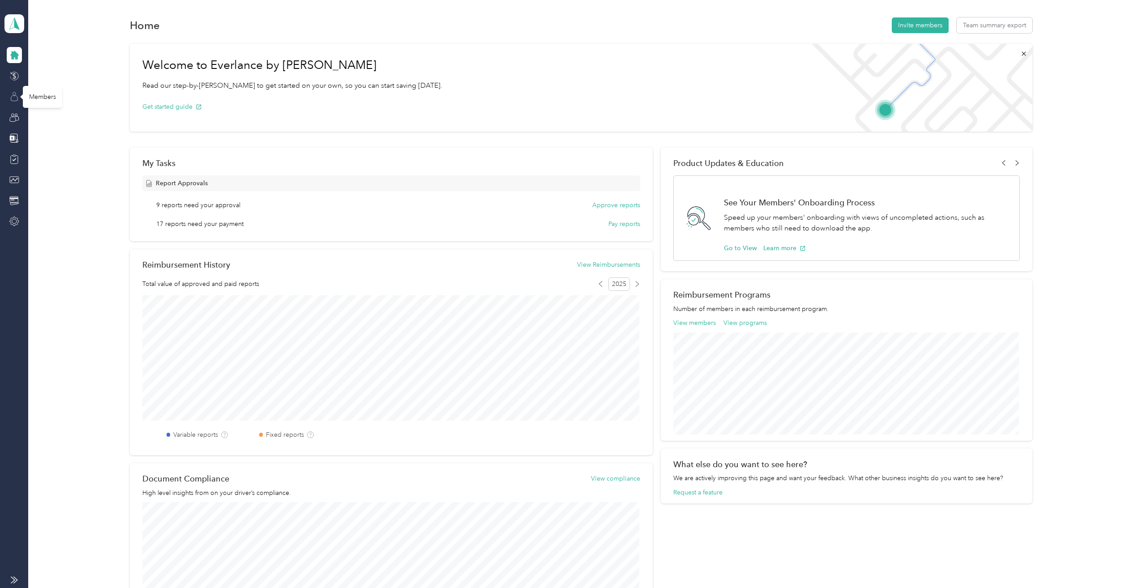
click at [12, 96] on icon at bounding box center [14, 98] width 7 height 6
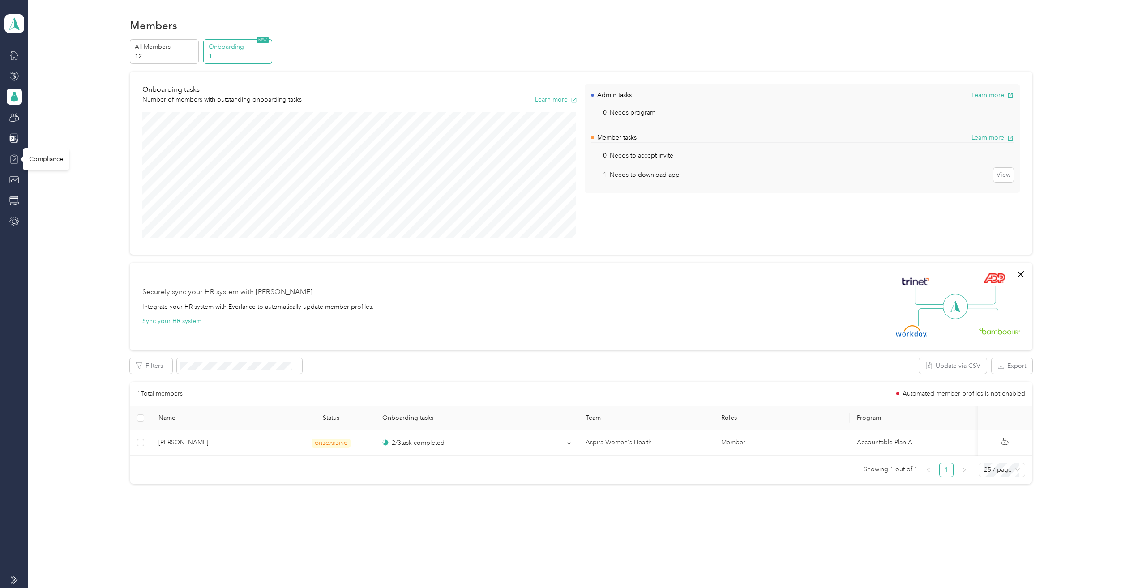
click at [15, 159] on icon at bounding box center [14, 159] width 4 height 3
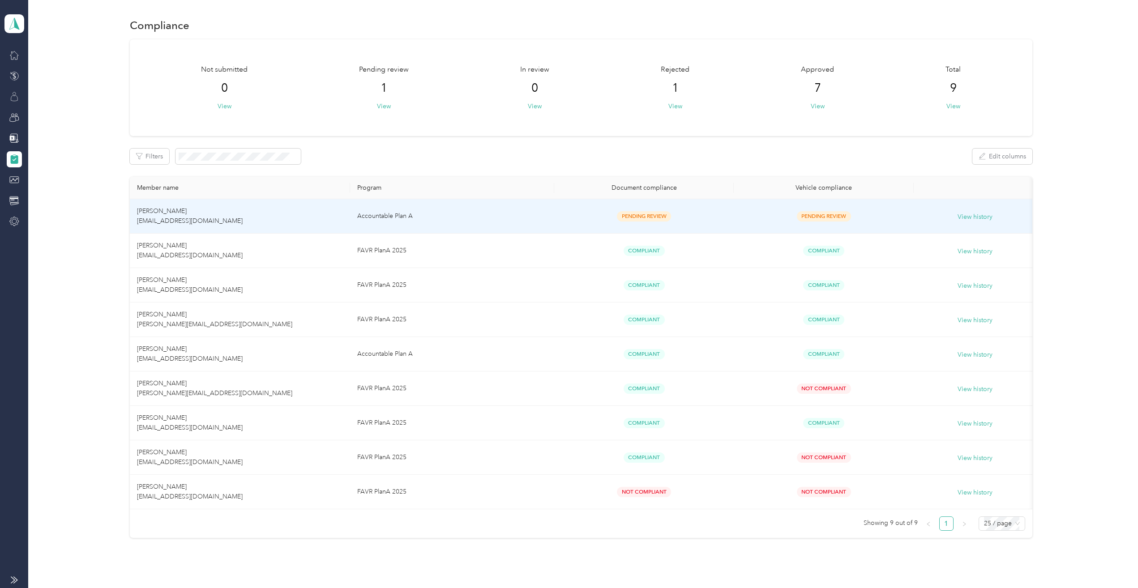
click at [196, 214] on td "[PERSON_NAME] [EMAIL_ADDRESS][DOMAIN_NAME]" at bounding box center [240, 216] width 221 height 34
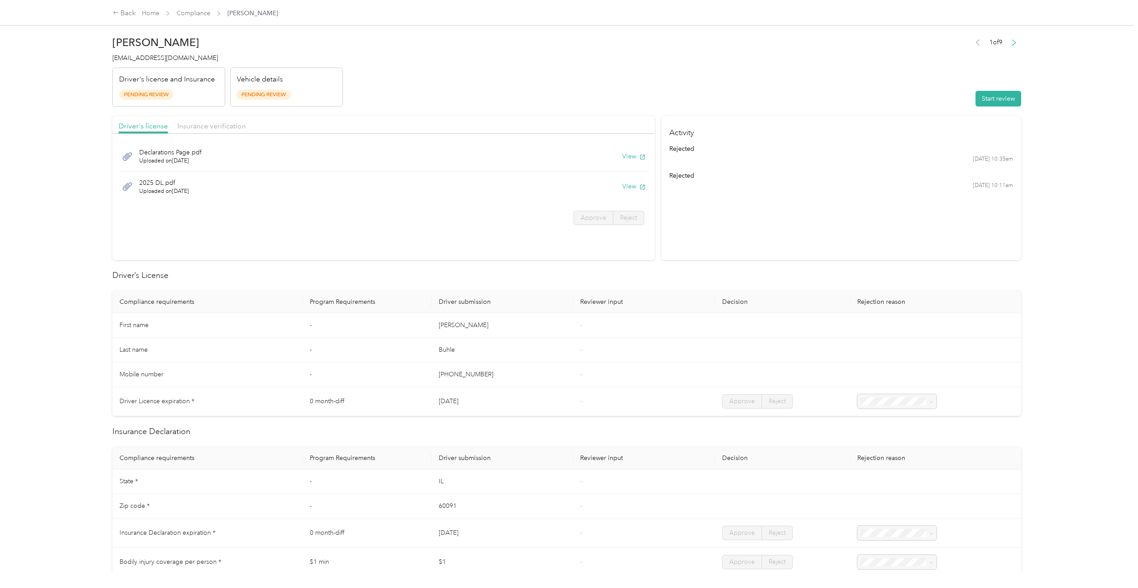
drag, startPoint x: 630, startPoint y: 156, endPoint x: 587, endPoint y: 156, distance: 43.0
click at [630, 156] on button "View" at bounding box center [633, 156] width 23 height 9
